Goal: Check status: Check status

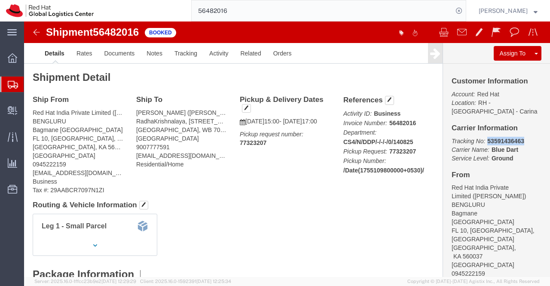
drag, startPoint x: 459, startPoint y: 117, endPoint x: 497, endPoint y: 117, distance: 38.6
click p "Tracking No: 53591436463 Carrier Name: Blue Dart Blue Dart Service Level: Ground"
copy b "53591436463"
click div "Leg 1 - Small Parcel"
drag, startPoint x: 140, startPoint y: 90, endPoint x: 106, endPoint y: 89, distance: 33.5
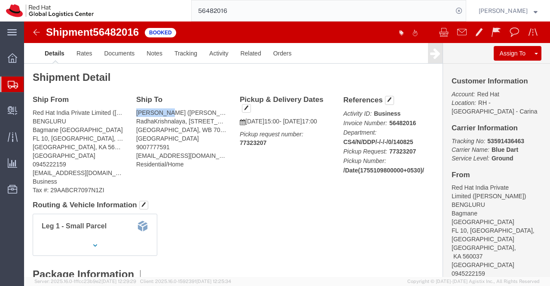
click div "Ship To Avik Kundu (Avik Kundu) RadhaKrishnalaya, 78 Purbachal Kalitala Link Ro…"
copy address "Avik Kundu"
click div "Leg 1 - Small Parcel"
click h4 "Routing & Vehicle Information"
click at [238, 10] on input "56482016" at bounding box center [322, 10] width 261 height 21
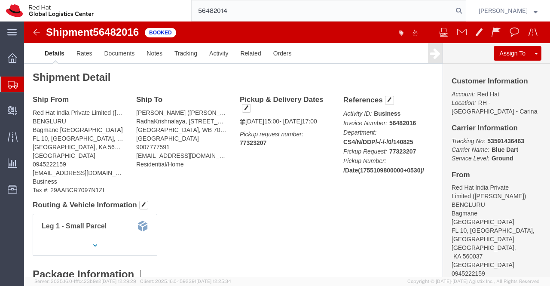
type input "56482014"
drag, startPoint x: 458, startPoint y: 119, endPoint x: 498, endPoint y: 119, distance: 40.4
click p "Tracking No: 53591435564 Carrier Name: Blue Dart Blue Dart Service Level: Ground"
copy b "53591435564"
click div "Leg 1 - Small Parcel"
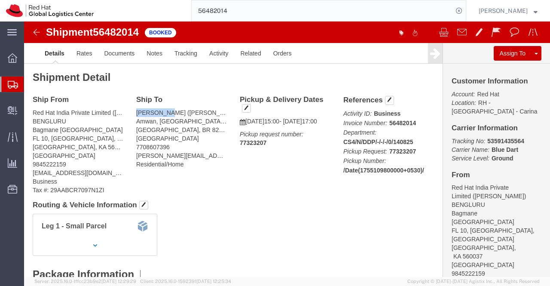
drag, startPoint x: 139, startPoint y: 90, endPoint x: 110, endPoint y: 88, distance: 29.3
click div "Ship To Vikram Raj (Vikram Raj) Amwan, Brahamsthan, near Madhya gramin bank, Bo…"
copy address "Vikram Raj"
drag, startPoint x: 168, startPoint y: 189, endPoint x: 158, endPoint y: 176, distance: 15.6
click div "Shipment Detail Ship From Red Hat India Private Limited (Nimisha Mukherjee) BEN…"
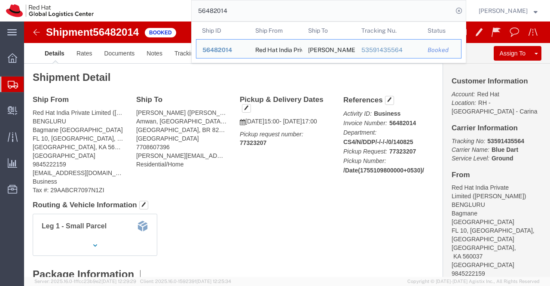
drag, startPoint x: 236, startPoint y: 12, endPoint x: 178, endPoint y: 10, distance: 57.6
click at [178, 10] on div "56482014 Ship ID Ship From Ship To Tracking Nu. Status Ship ID 56482014 Ship Fr…" at bounding box center [283, 10] width 366 height 21
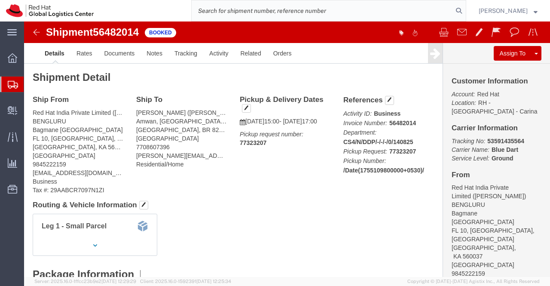
paste input "56482013"
type input "56482013"
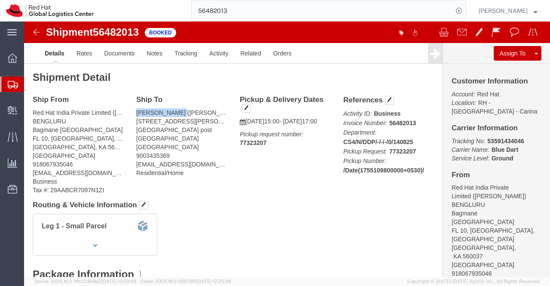
drag, startPoint x: 149, startPoint y: 89, endPoint x: 109, endPoint y: 91, distance: 39.5
click div "Ship To Karthik Jeeyar (Karthik Jeeyar) No 22, Madhuvan, Sriram nagar 3rd stree…"
copy address "Karthik Jeeyar"
click h4 "Routing & Vehicle Information"
drag, startPoint x: 458, startPoint y: 118, endPoint x: 498, endPoint y: 120, distance: 40.4
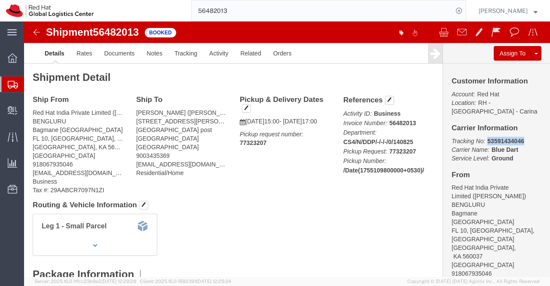
click p "Tracking No: 53591434046 Carrier Name: Blue Dart Blue Dart Service Level: Ground"
copy b "53591434046"
click div "Shipment Detail Ship From Red Hat India Private Limited (Nimisha Mukherjee) BEN…"
